Goal: Information Seeking & Learning: Learn about a topic

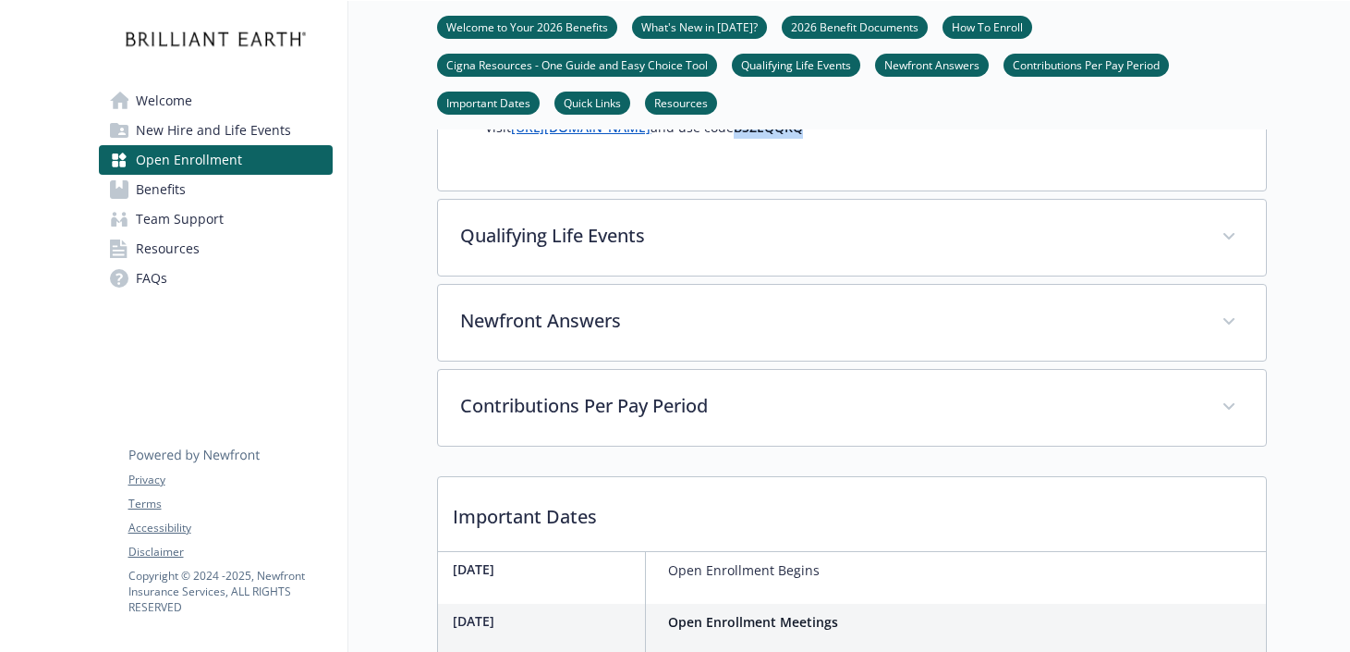
scroll to position [1509, 0]
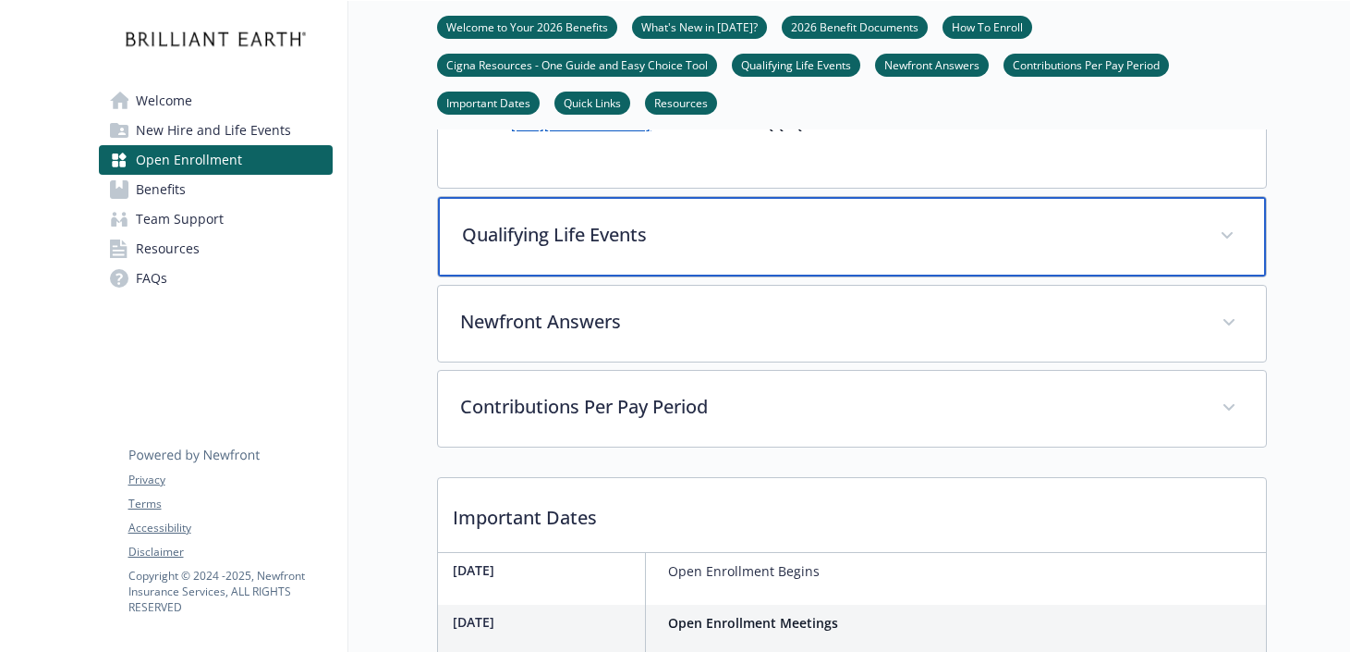
click at [732, 249] on p "Qualifying Life Events" at bounding box center [830, 235] width 736 height 28
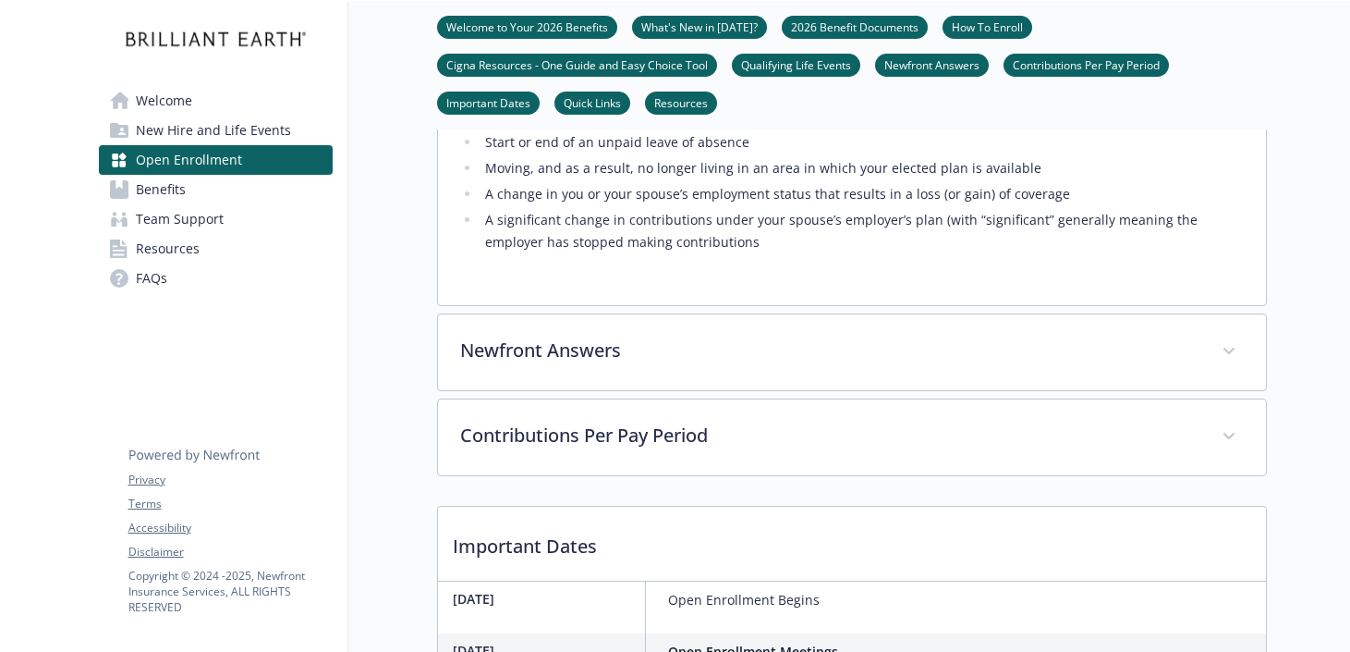
scroll to position [1882, 0]
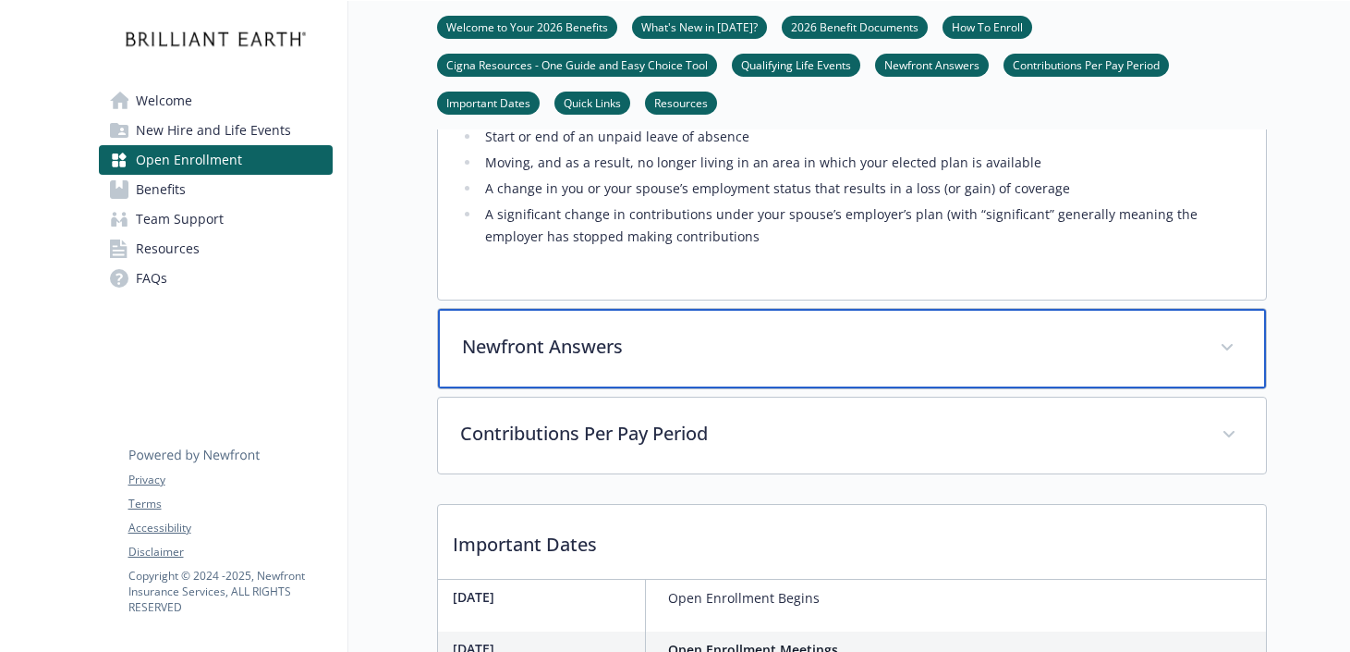
click at [702, 388] on div "Newfront Answers" at bounding box center [852, 348] width 828 height 79
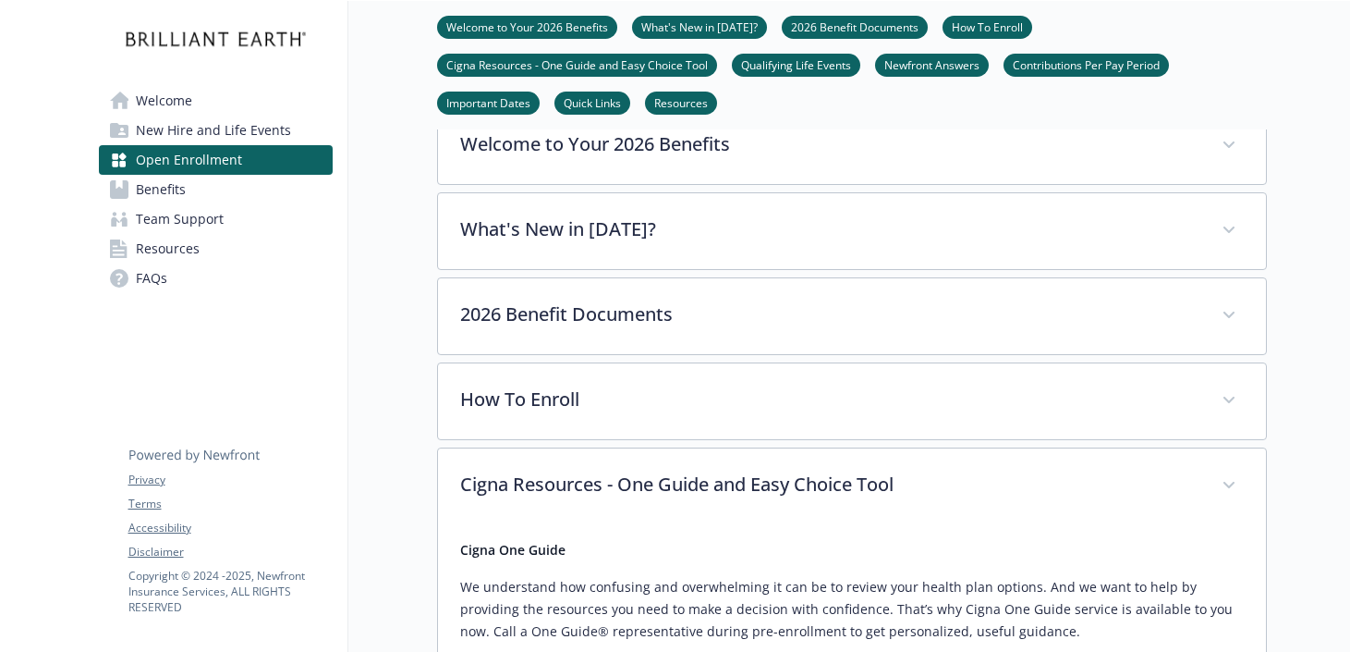
scroll to position [656, 0]
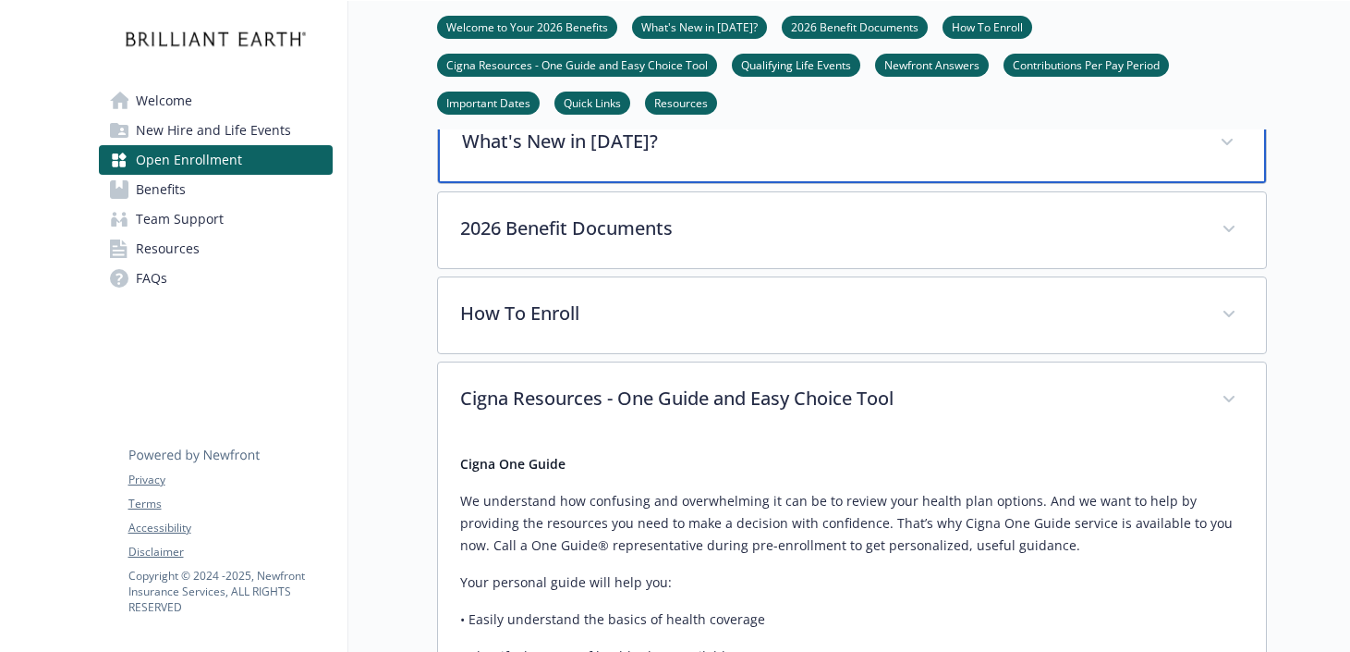
click at [677, 183] on div "What's New in [DATE]?" at bounding box center [852, 143] width 828 height 79
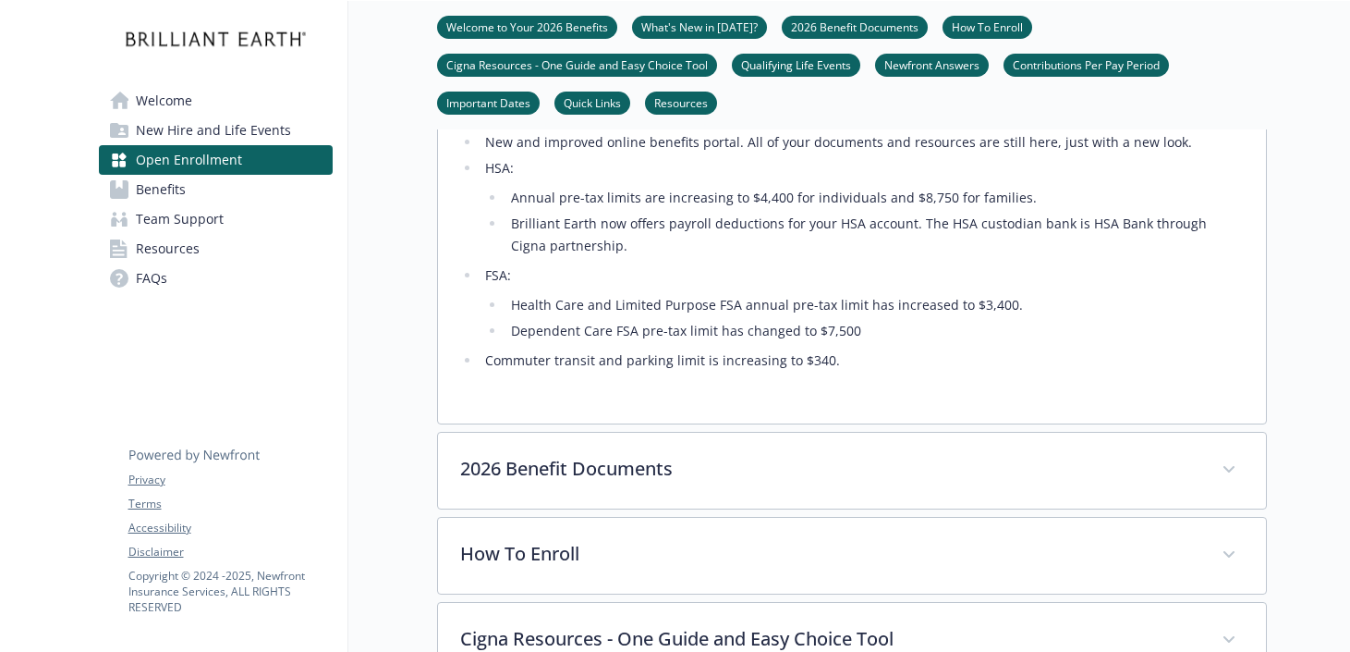
scroll to position [916, 0]
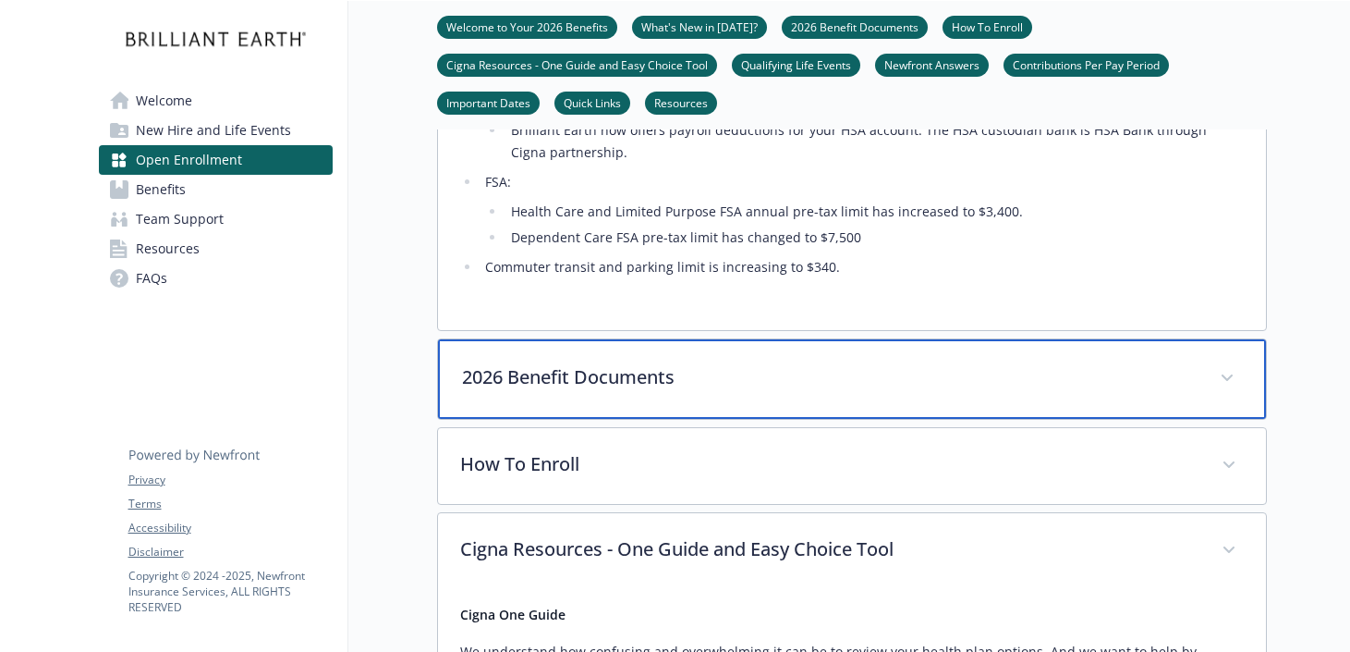
click at [610, 419] on div "2026 Benefit Documents" at bounding box center [852, 378] width 828 height 79
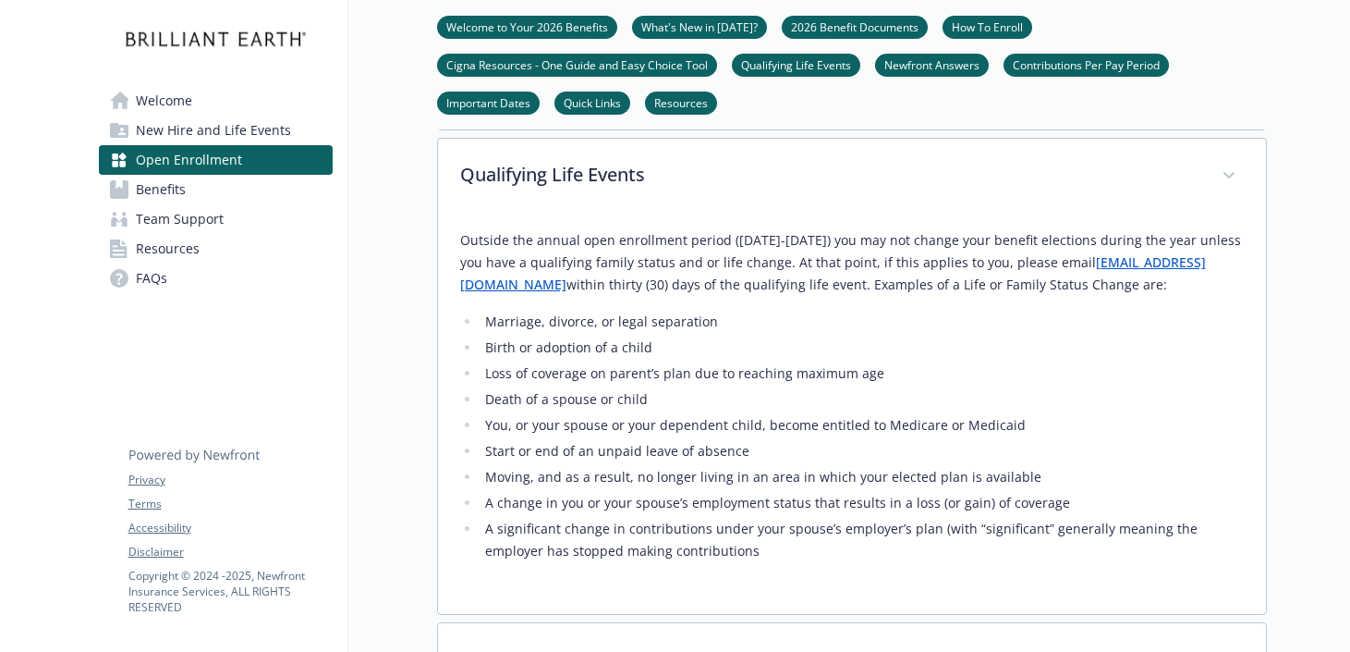
scroll to position [3325, 0]
